Goal: Book appointment/travel/reservation

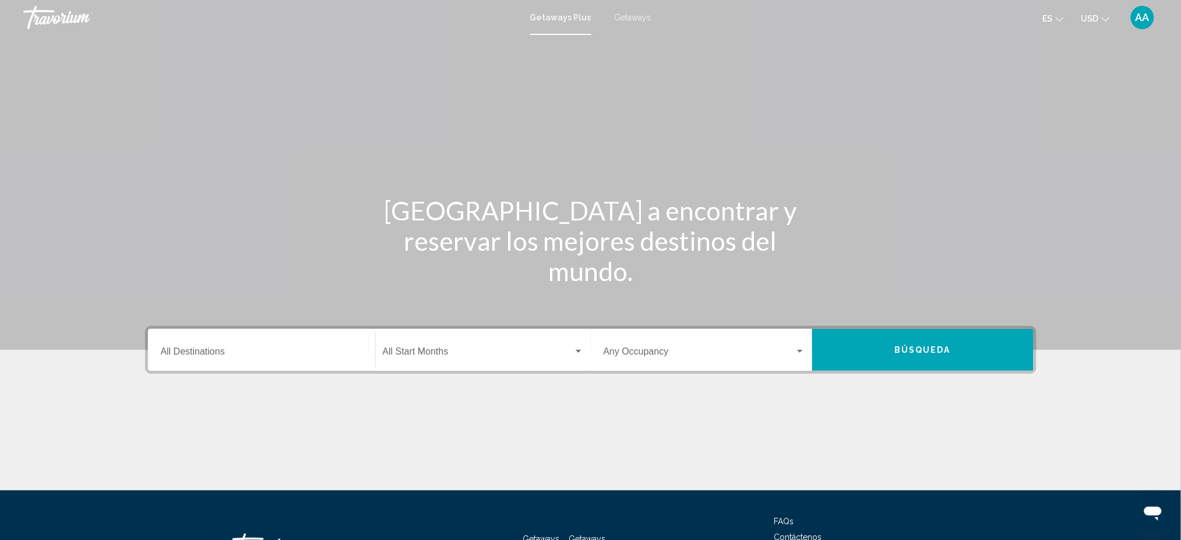
click at [231, 340] on div "Destination All Destinations" at bounding box center [262, 350] width 202 height 37
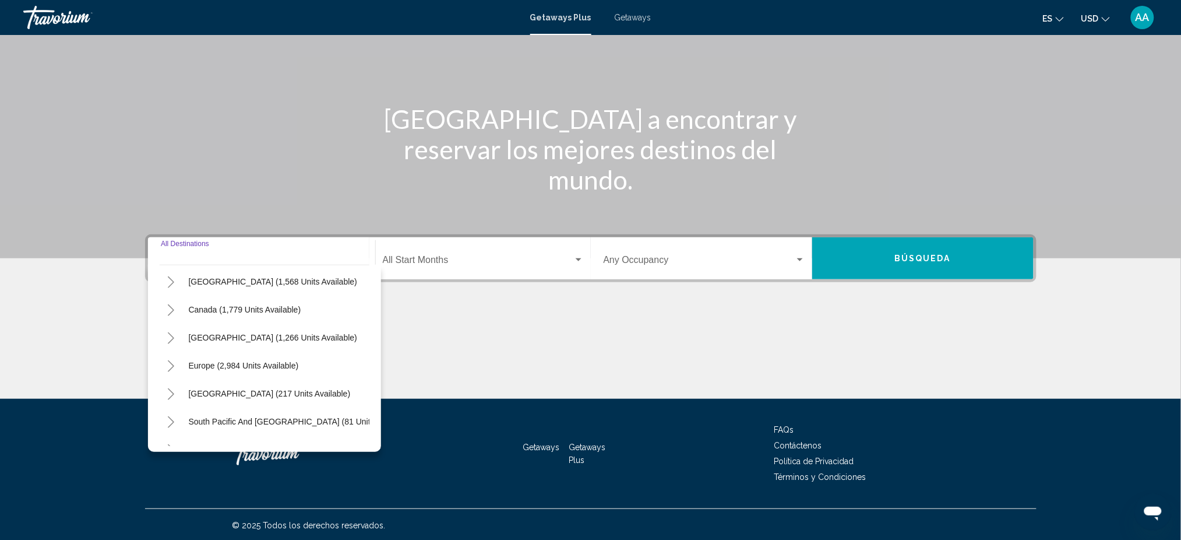
scroll to position [129, 0]
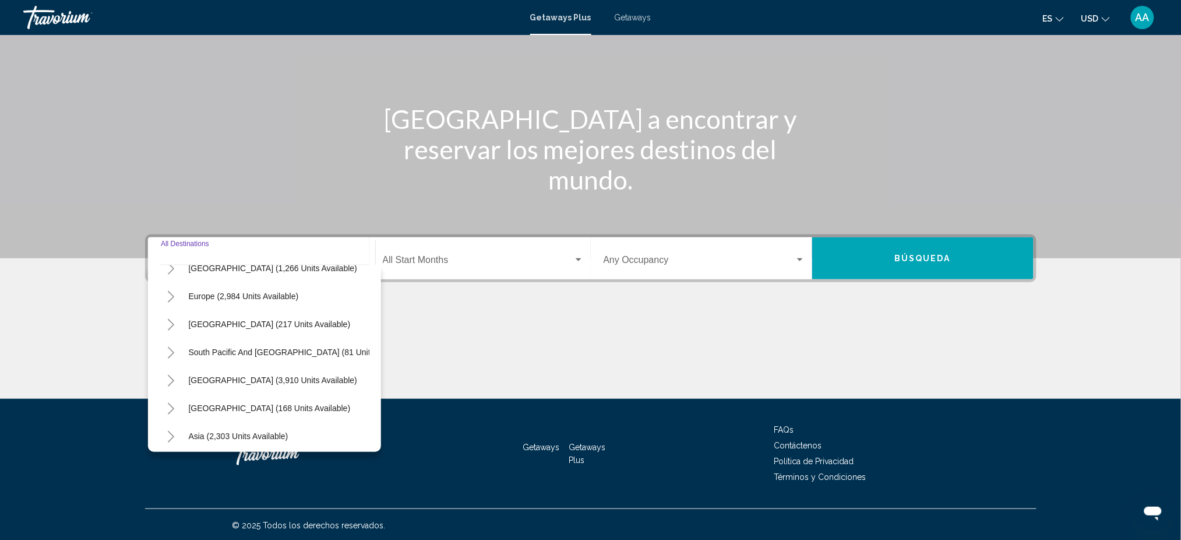
click at [167, 382] on icon "Toggle South America (3,910 units available)" at bounding box center [171, 381] width 9 height 12
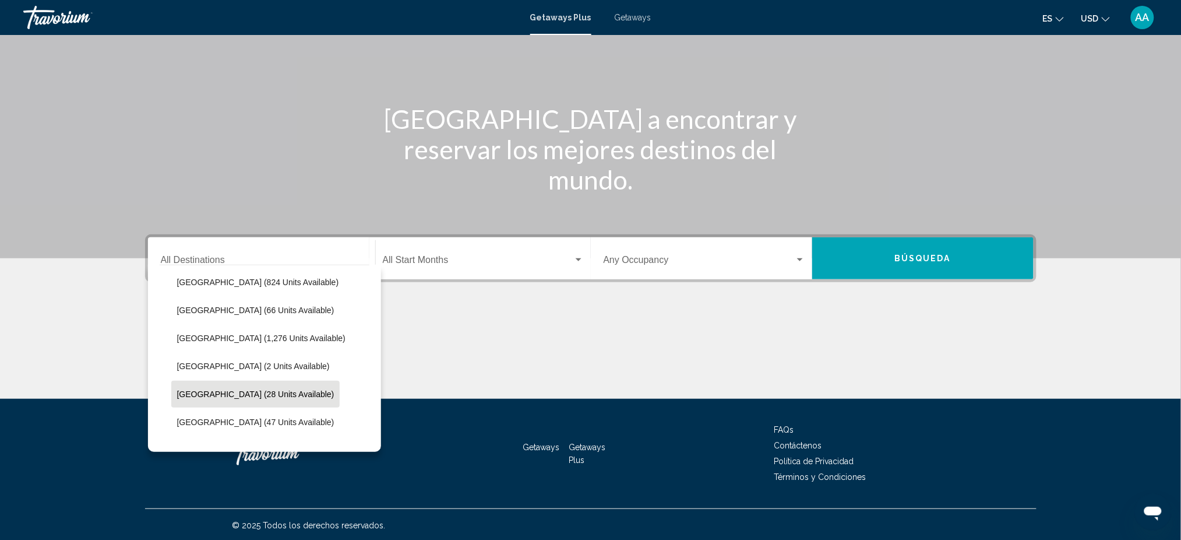
scroll to position [259, 0]
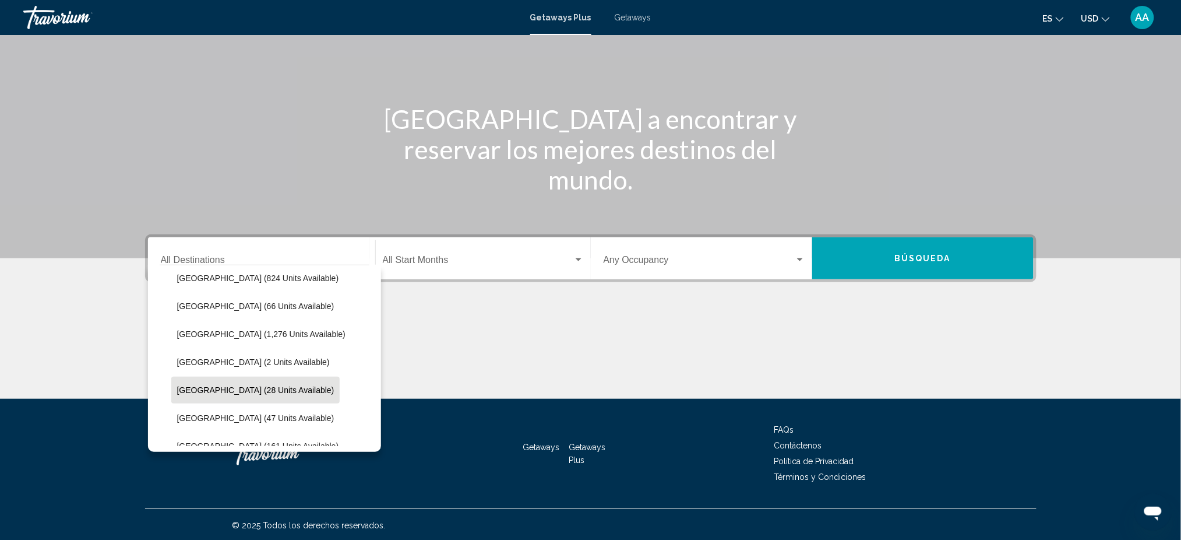
click at [270, 394] on button "[GEOGRAPHIC_DATA] (28 units available)" at bounding box center [255, 389] width 169 height 27
type input "**********"
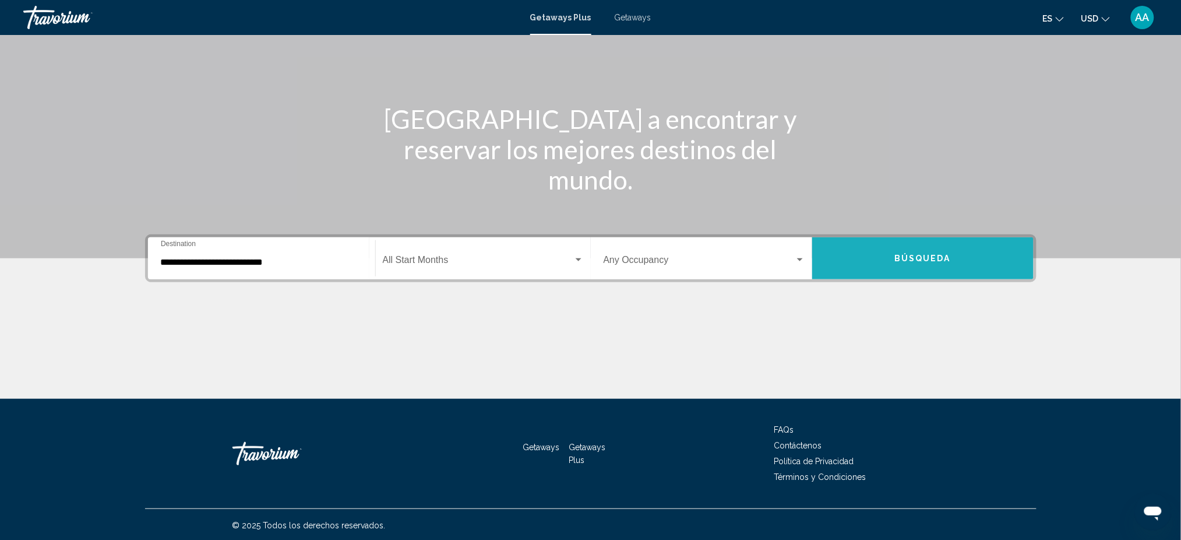
click at [907, 246] on button "Búsqueda" at bounding box center [922, 258] width 221 height 42
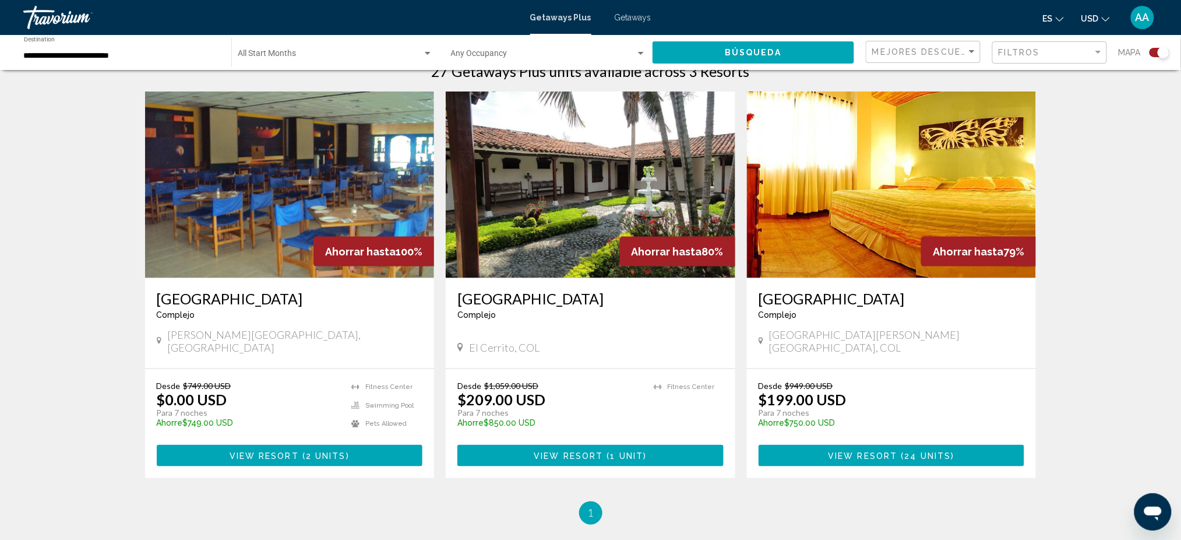
scroll to position [388, 0]
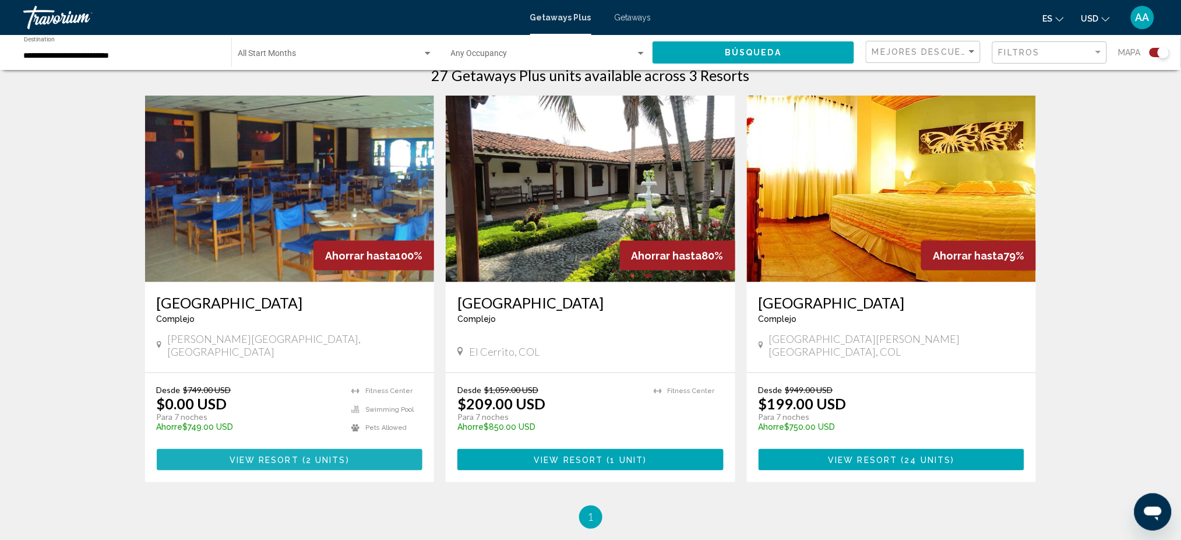
click at [252, 455] on span "View Resort" at bounding box center [264, 459] width 69 height 9
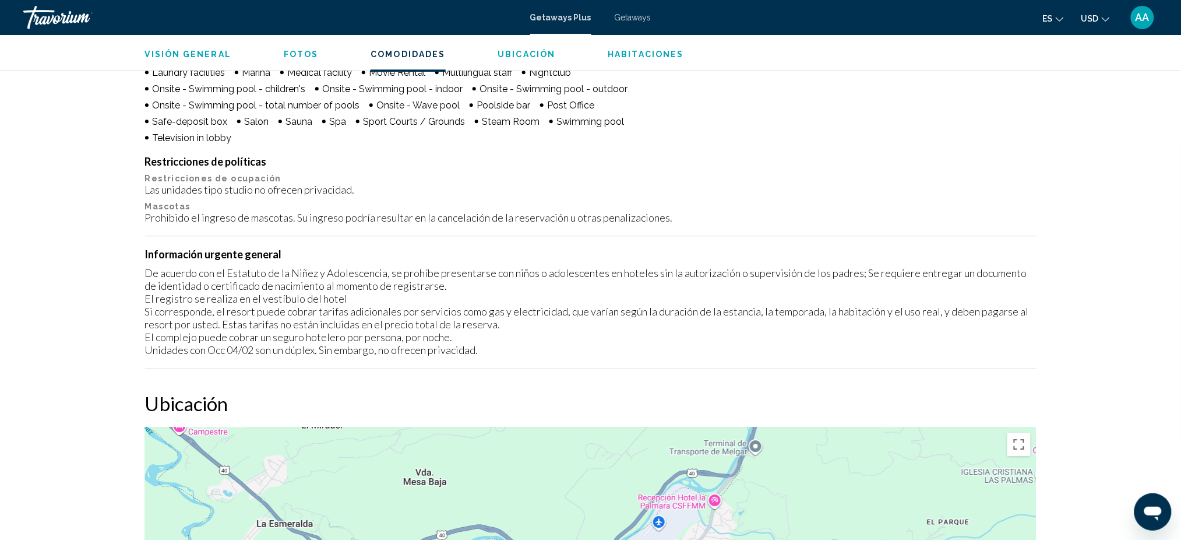
scroll to position [1042, 0]
click at [791, 179] on p "Restricciones de ocupación" at bounding box center [591, 176] width 892 height 9
click at [872, 320] on div "De acuerdo con el Estatuto de la Niñez y Adolescencia, se prohíbe presentarse c…" at bounding box center [591, 310] width 892 height 90
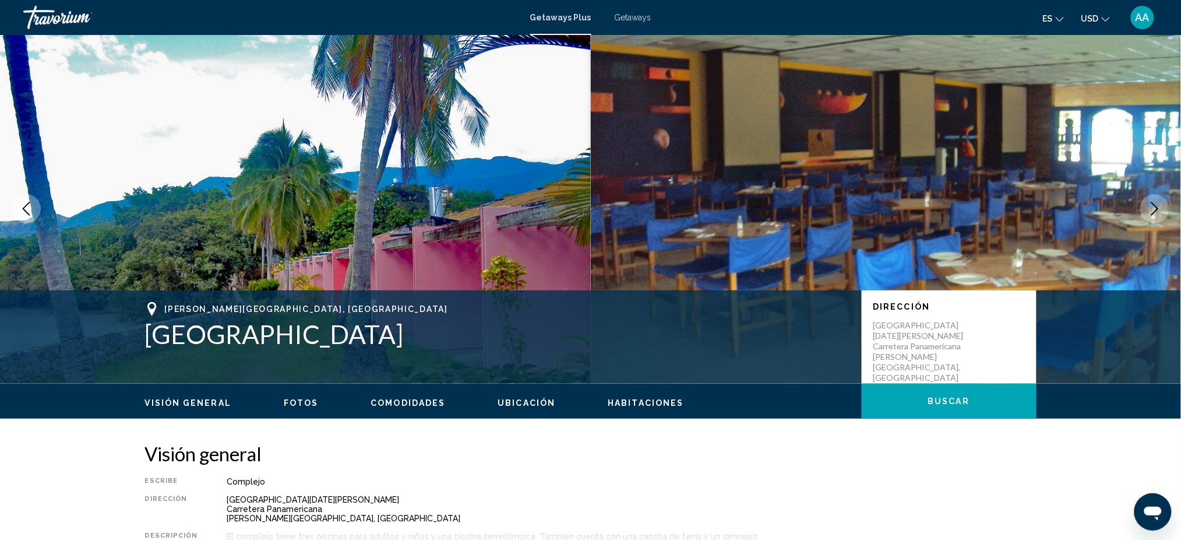
scroll to position [0, 0]
